Goal: Task Accomplishment & Management: Manage account settings

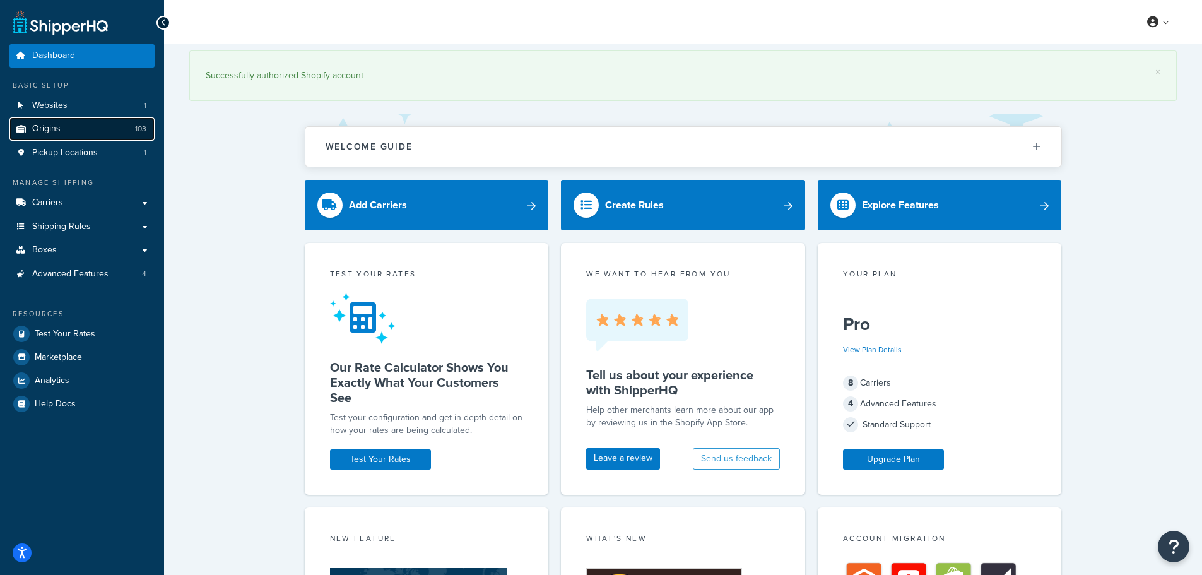
click at [72, 123] on link "Origins 103" at bounding box center [81, 128] width 145 height 23
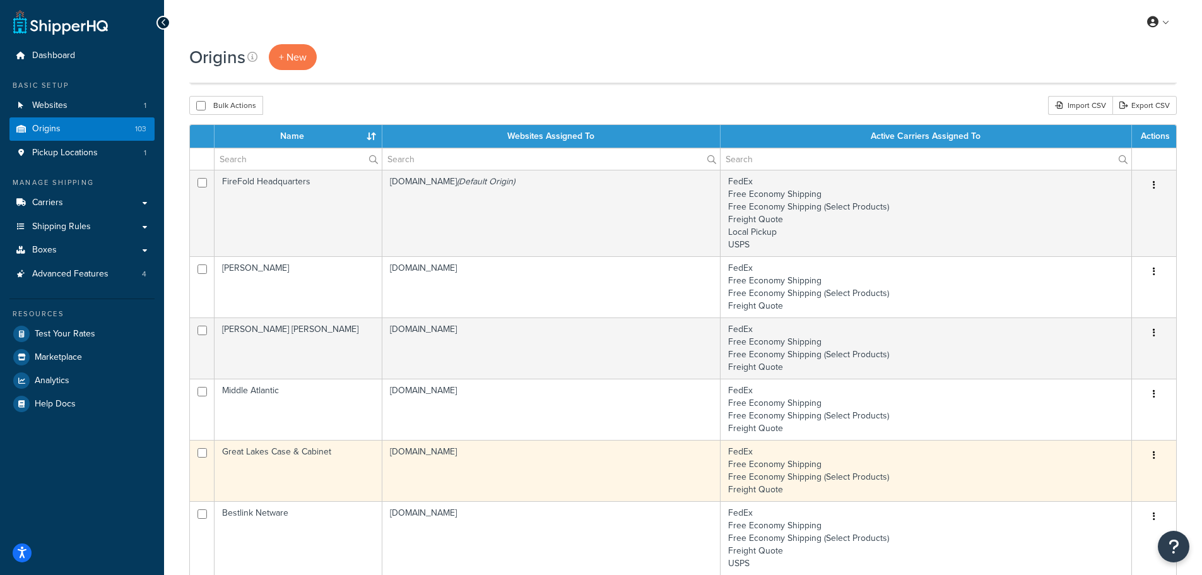
scroll to position [505, 0]
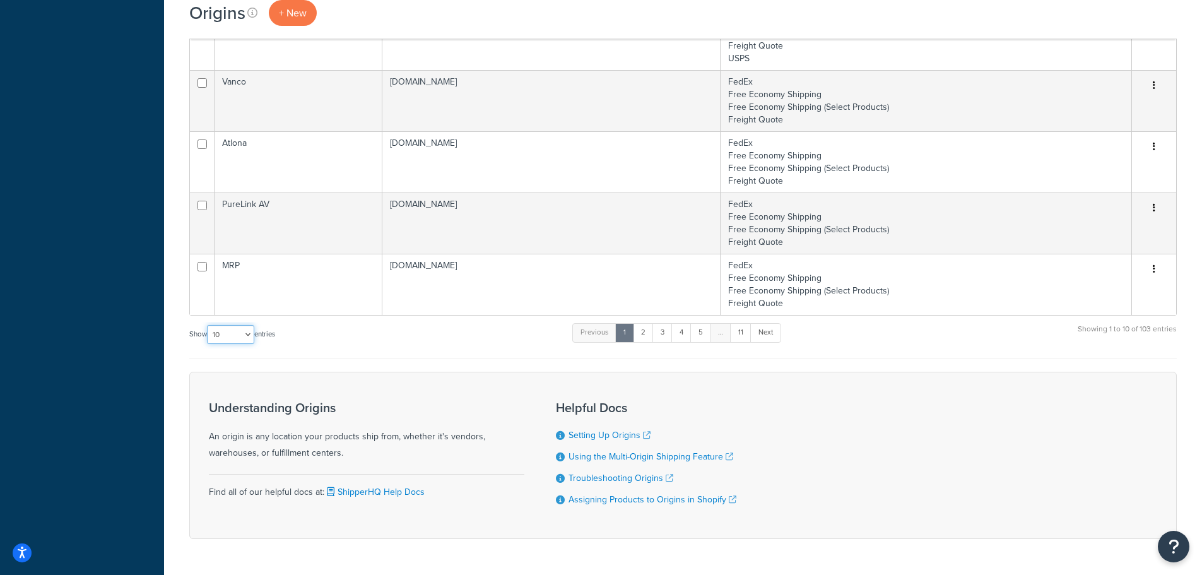
click at [238, 337] on select "10 15 25 50 100 1000" at bounding box center [230, 334] width 47 height 19
select select "100"
click at [208, 326] on select "10 15 25 50 100 1000" at bounding box center [230, 334] width 47 height 19
click at [106, 394] on div "Dashboard Basic Setup Websites 1 Origins 103 Pickup Locations 1 Manage Shipping…" at bounding box center [82, 54] width 164 height 1119
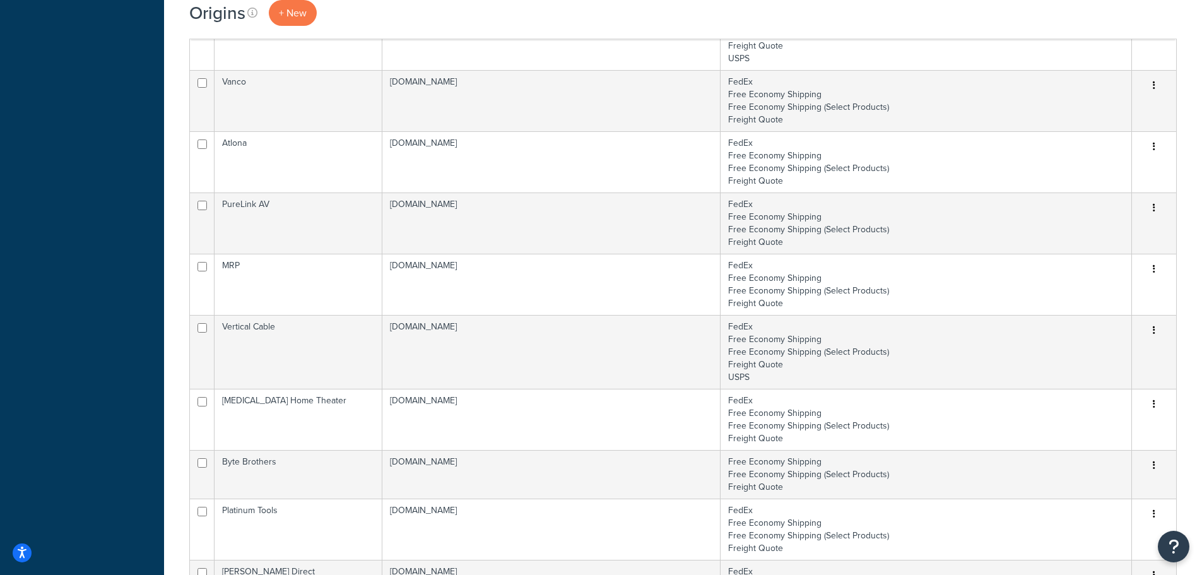
scroll to position [5445, 0]
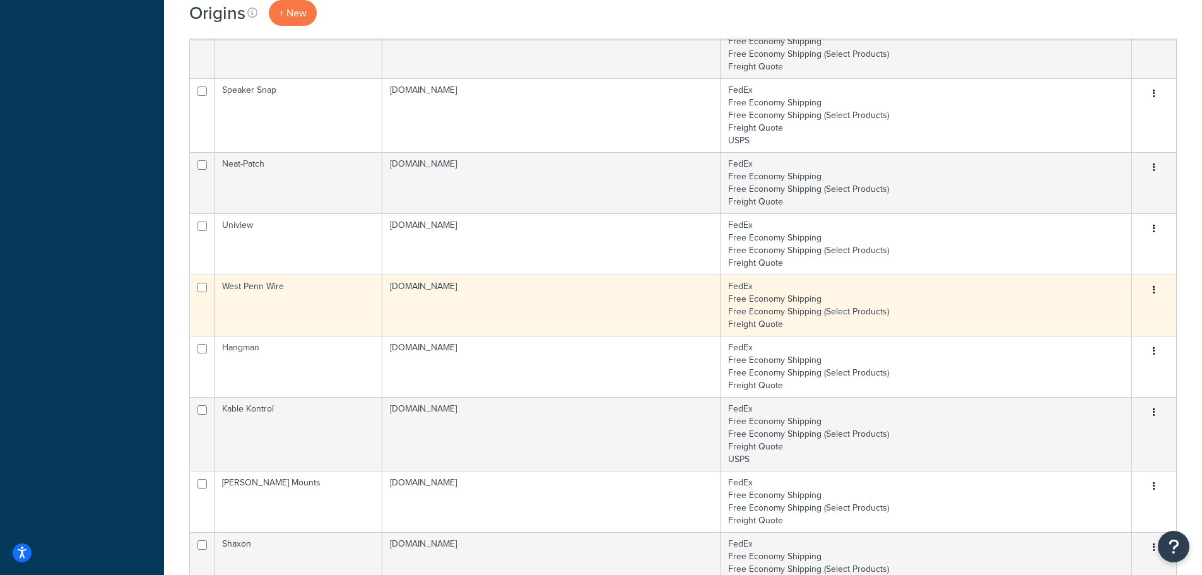
click at [346, 298] on td "West Penn Wire" at bounding box center [299, 304] width 168 height 61
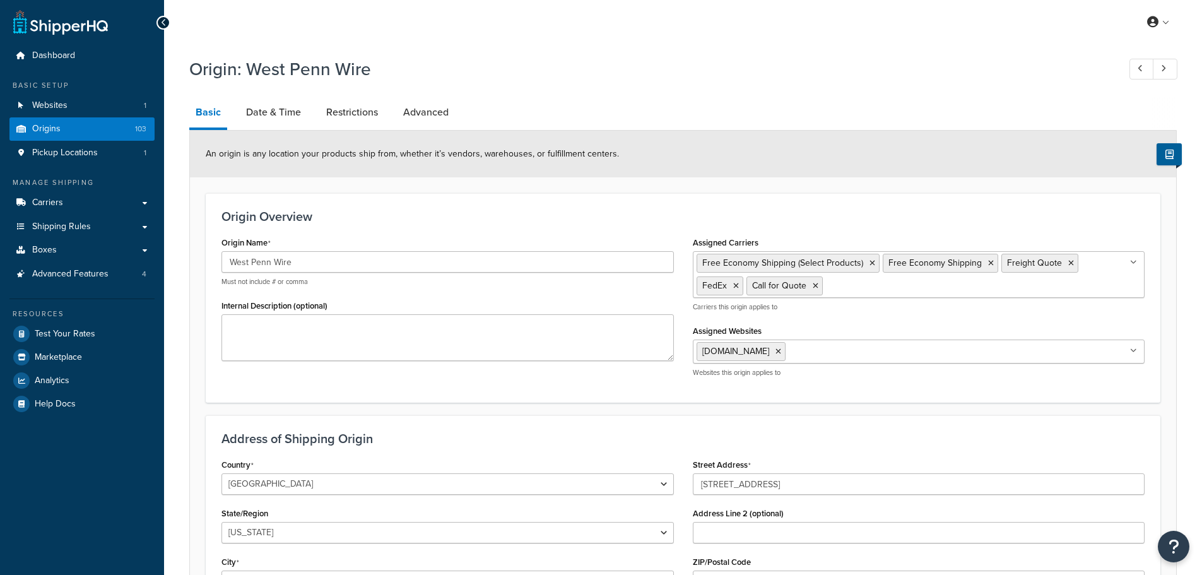
select select "38"
click at [285, 111] on link "Date & Time" at bounding box center [274, 112] width 68 height 30
